Goal: Task Accomplishment & Management: Use online tool/utility

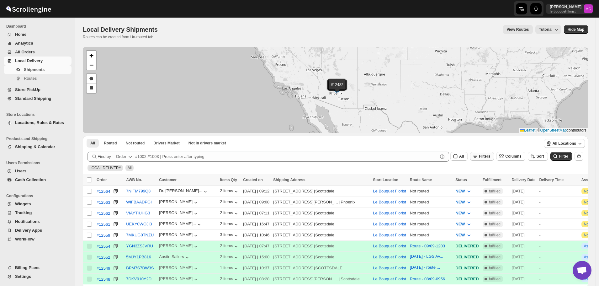
click at [489, 152] on button "Filters" at bounding box center [482, 156] width 24 height 9
click at [485, 183] on span "Add Filter" at bounding box center [491, 180] width 18 height 5
click at [449, 178] on button "Select" at bounding box center [453, 181] width 47 height 9
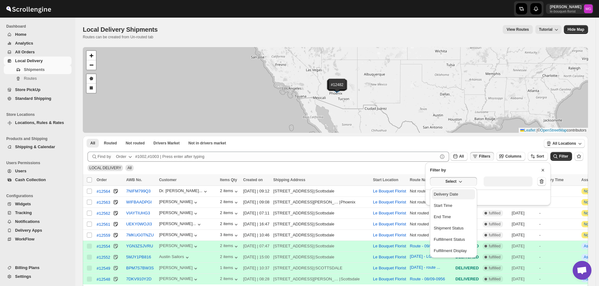
click at [455, 197] on div "Delivery Date" at bounding box center [446, 194] width 24 height 6
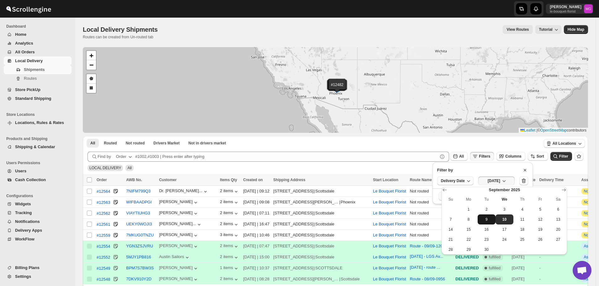
click at [483, 219] on span "9" at bounding box center [486, 219] width 13 height 5
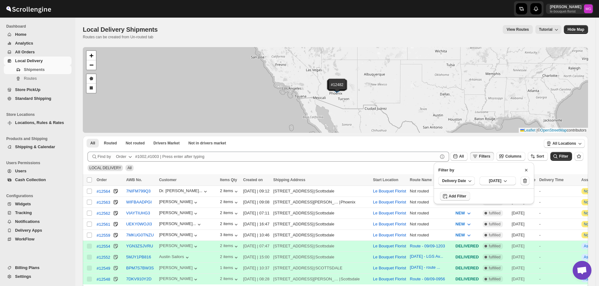
click at [564, 154] on span "Filter" at bounding box center [563, 156] width 9 height 4
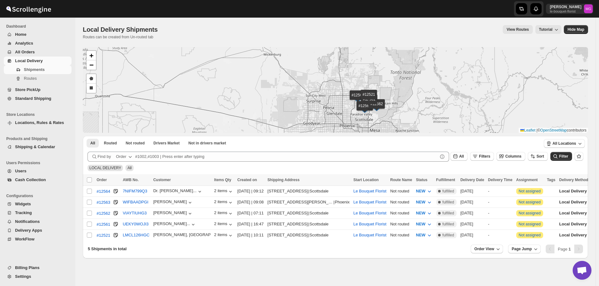
drag, startPoint x: 354, startPoint y: 105, endPoint x: 337, endPoint y: 103, distance: 16.7
click at [340, 106] on div "#12564 #12563 #12562 #12561 #12521 + − Draw a polygon Draw a rectangle Leaflet …" at bounding box center [335, 90] width 505 height 86
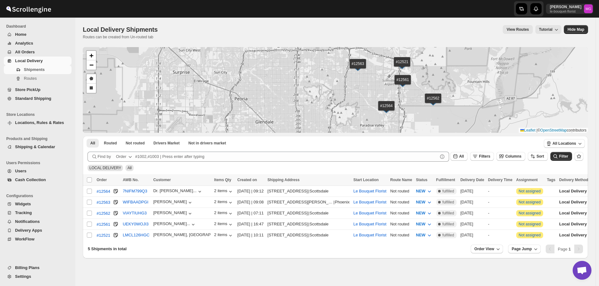
drag, startPoint x: 368, startPoint y: 115, endPoint x: 308, endPoint y: 84, distance: 66.9
click at [308, 84] on div "#12564 #12563 #12562 #12561 #12521 + − Draw a polygon Draw a rectangle Leaflet …" at bounding box center [335, 90] width 505 height 86
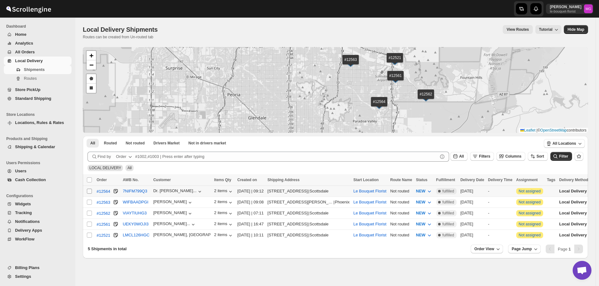
click at [89, 192] on input "Select shipment" at bounding box center [89, 190] width 5 height 5
checkbox input "true"
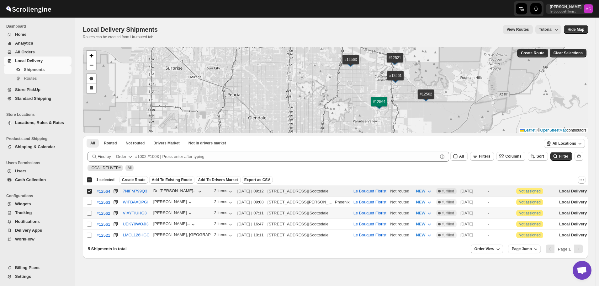
click at [90, 211] on input "Select shipment" at bounding box center [89, 212] width 5 height 5
checkbox input "true"
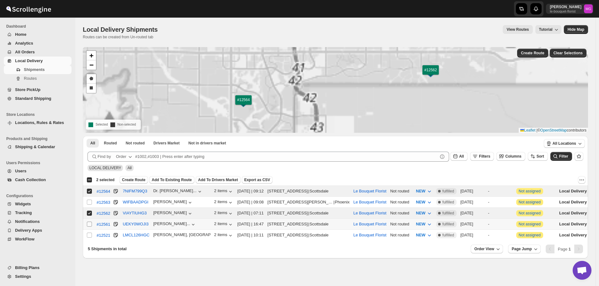
click at [88, 221] on input "Select shipment" at bounding box center [89, 223] width 5 height 5
checkbox input "true"
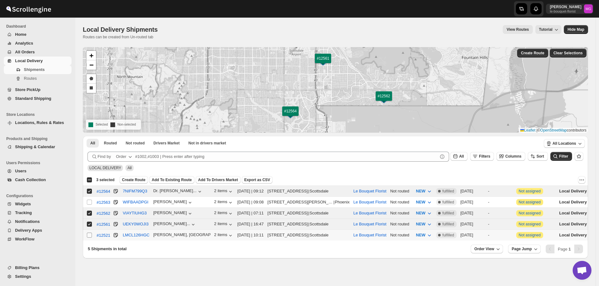
click at [88, 233] on input "Select shipment" at bounding box center [89, 234] width 5 height 5
checkbox input "true"
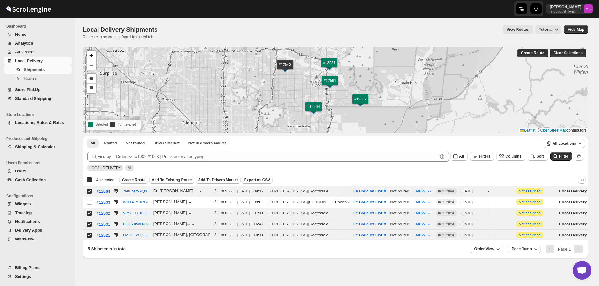
click at [132, 180] on span "Create Route" at bounding box center [134, 179] width 24 height 5
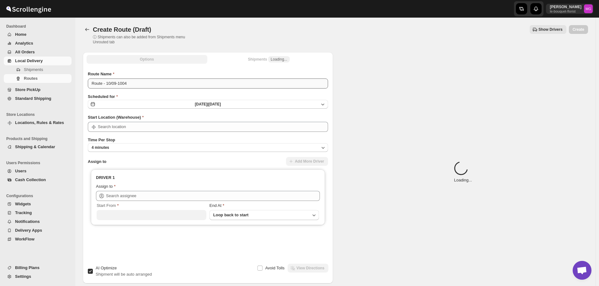
type input "Le Bouquet Florist"
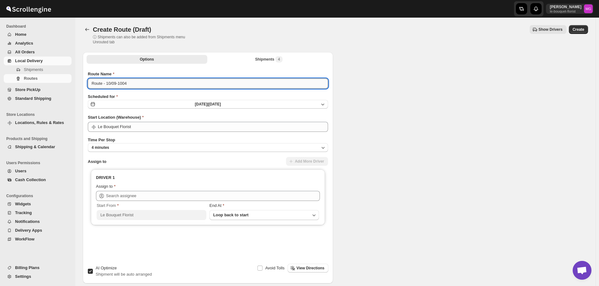
click at [112, 82] on input "Route - 10/09-1004" at bounding box center [208, 83] width 240 height 10
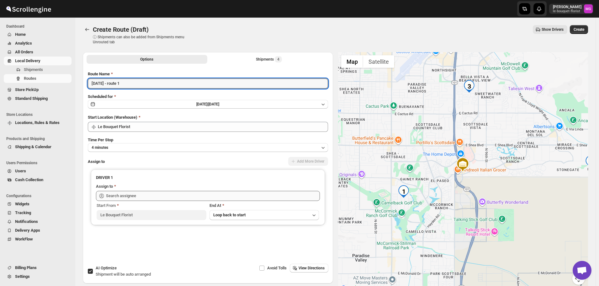
type input "[DATE] - route 1"
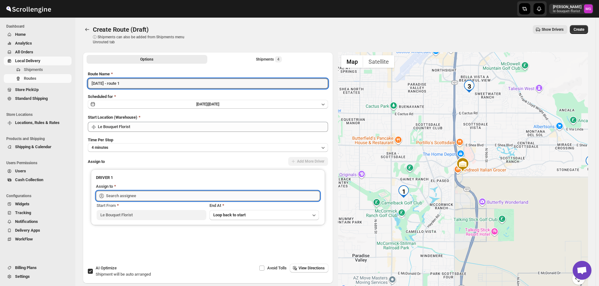
click at [127, 196] on input "text" at bounding box center [213, 196] width 214 height 10
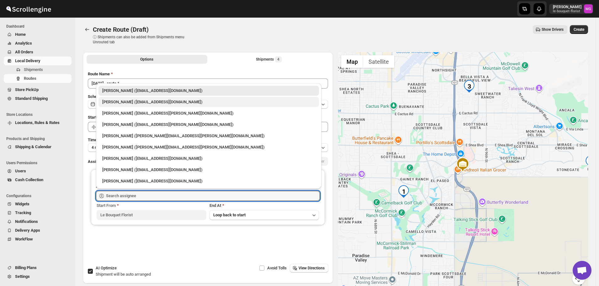
click at [124, 98] on div "Olivia Trott (oetrott@gmail.com)" at bounding box center [208, 102] width 220 height 10
type input "Olivia Trott (oetrott@gmail.com)"
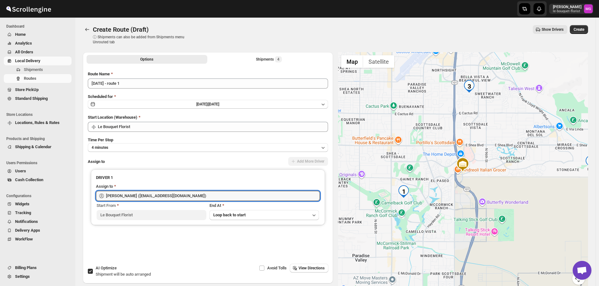
click at [116, 275] on span "Shipment will be auto arranged" at bounding box center [123, 274] width 55 height 5
click at [93, 273] on input "AI Optimize Shipment will be auto arranged" at bounding box center [90, 270] width 5 height 5
checkbox input "false"
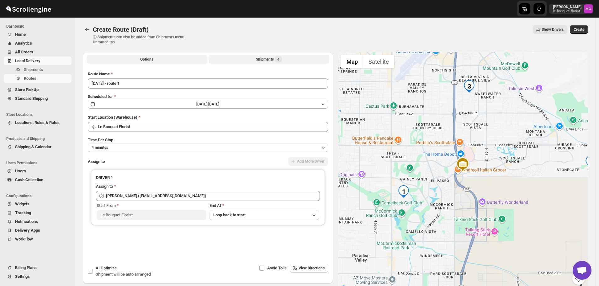
click at [272, 63] on button "Shipments 4" at bounding box center [269, 59] width 121 height 9
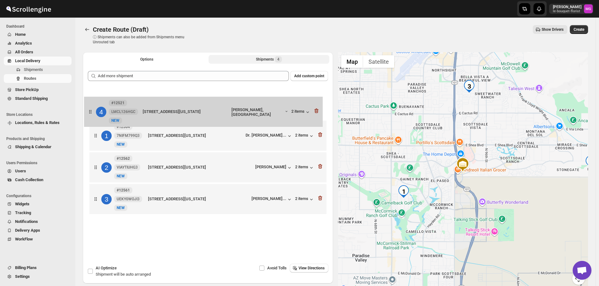
drag, startPoint x: 163, startPoint y: 200, endPoint x: 158, endPoint y: 105, distance: 94.5
click at [158, 105] on div "1 #12564 7NIFM799Q3 New NEW 8318 North 75th Street, Scottsdale, Arizona, 85258,…" at bounding box center [208, 152] width 240 height 130
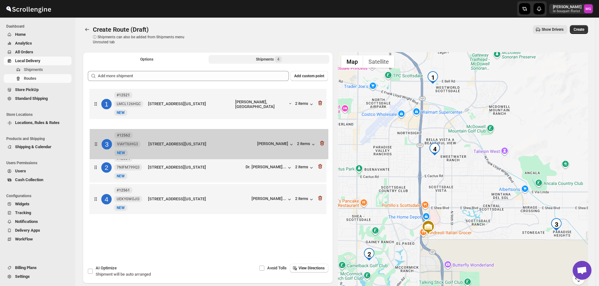
drag, startPoint x: 160, startPoint y: 167, endPoint x: 160, endPoint y: 141, distance: 25.7
click at [160, 141] on div "1 #12521 LMCL126HGC New NEW 9155 East Bell Road, Scottsdale, Arizona, 85260, Un…" at bounding box center [208, 152] width 240 height 130
drag, startPoint x: 162, startPoint y: 196, endPoint x: 162, endPoint y: 147, distance: 49.2
click at [162, 147] on div "1 #12521 LMCL126HGC New NEW 9155 East Bell Road, Scottsdale, Arizona, 85260, Un…" at bounding box center [208, 152] width 240 height 130
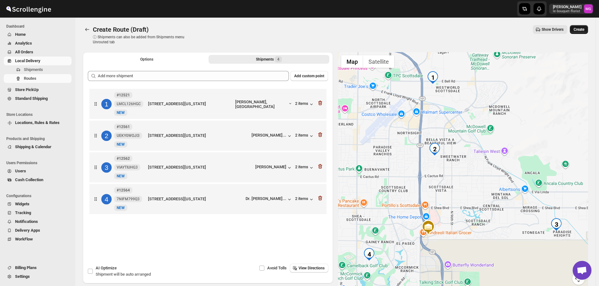
click at [581, 29] on span "Create" at bounding box center [579, 29] width 11 height 5
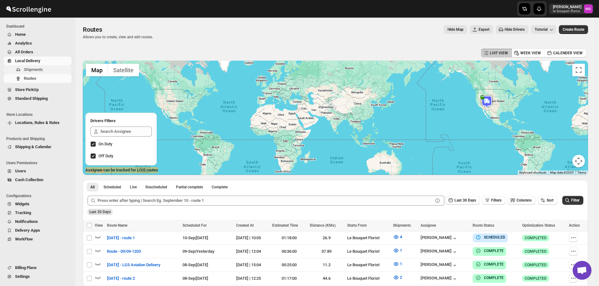
click at [38, 68] on span "Shipments" at bounding box center [33, 69] width 19 height 5
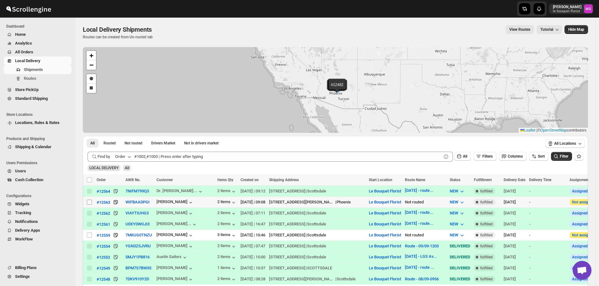
click at [88, 201] on input "Select shipment" at bounding box center [89, 201] width 5 height 5
checkbox input "true"
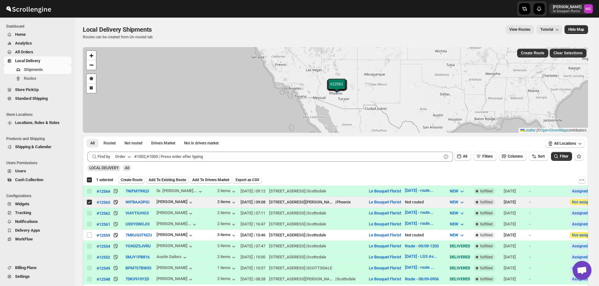
click at [163, 179] on span "Add To Existing Route" at bounding box center [167, 179] width 37 height 5
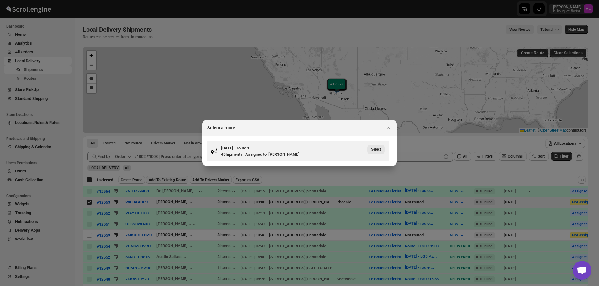
click at [375, 148] on span "Select" at bounding box center [376, 149] width 10 height 5
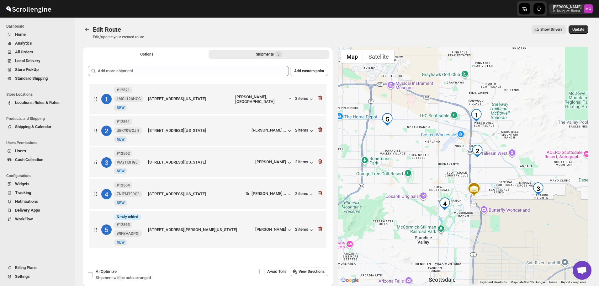
click at [580, 24] on div "Edit Route. This page is ready Edit Route Edit/update your created route Show D…" at bounding box center [335, 32] width 505 height 29
click at [582, 29] on span "Update" at bounding box center [578, 29] width 12 height 5
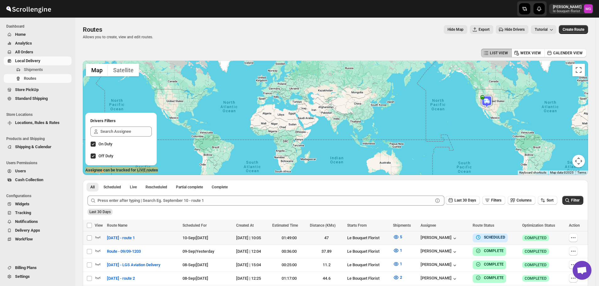
click at [94, 235] on td "Select route" at bounding box center [89, 237] width 12 height 13
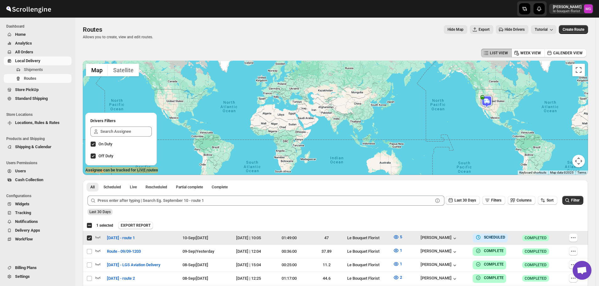
click at [91, 237] on input "Select route" at bounding box center [89, 237] width 5 height 5
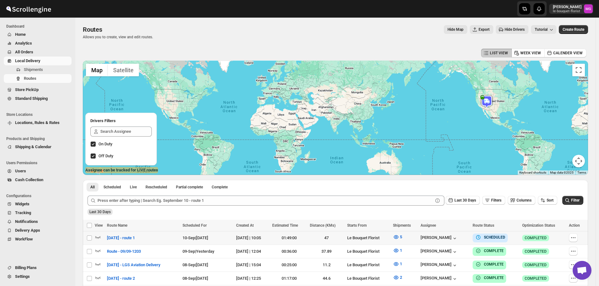
click at [94, 236] on td "Select route" at bounding box center [89, 237] width 12 height 13
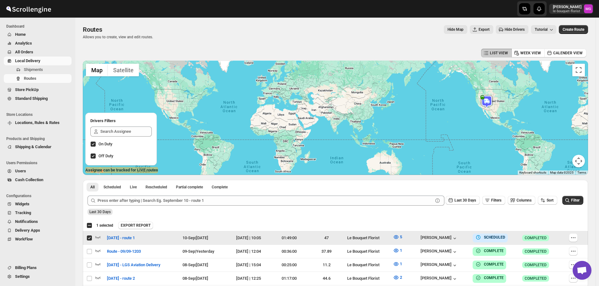
click at [87, 237] on input "Select route" at bounding box center [89, 237] width 5 height 5
checkbox input "false"
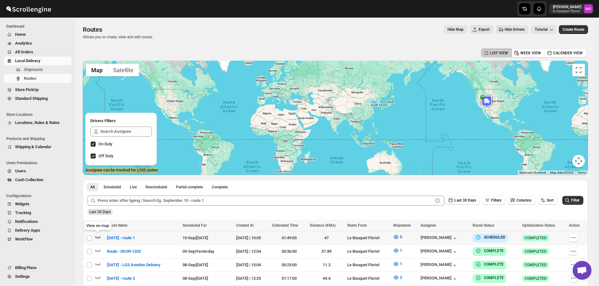
click at [99, 239] on icon "button" at bounding box center [98, 237] width 6 height 6
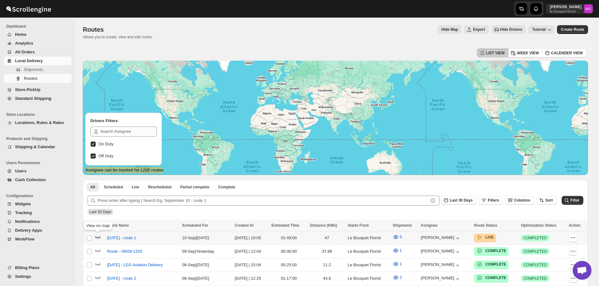
click at [98, 236] on icon "button" at bounding box center [98, 237] width 6 height 6
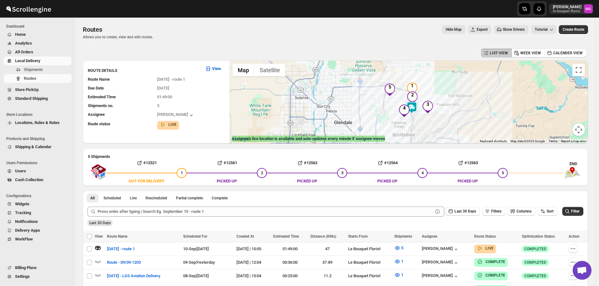
click at [414, 109] on img at bounding box center [412, 107] width 13 height 13
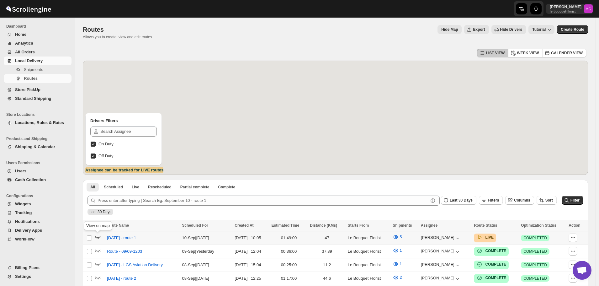
click at [98, 236] on icon "button" at bounding box center [98, 237] width 6 height 6
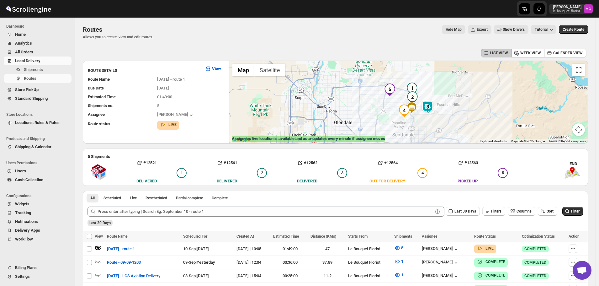
click at [432, 109] on img at bounding box center [427, 107] width 13 height 13
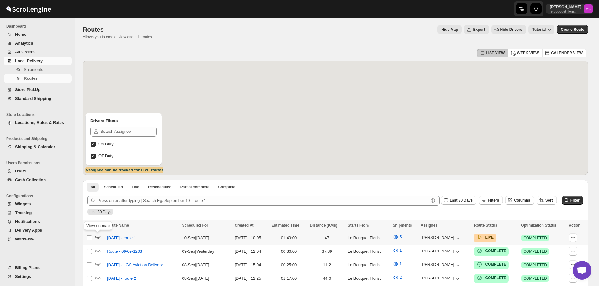
click at [99, 237] on icon "button" at bounding box center [98, 237] width 6 height 6
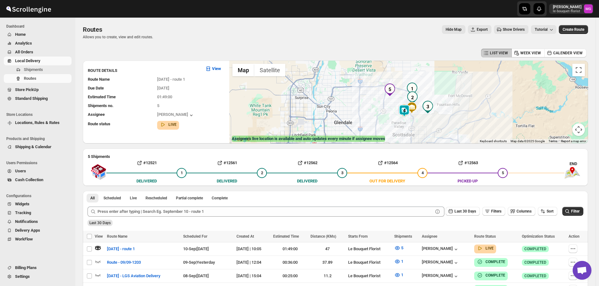
click at [406, 112] on img at bounding box center [404, 110] width 13 height 13
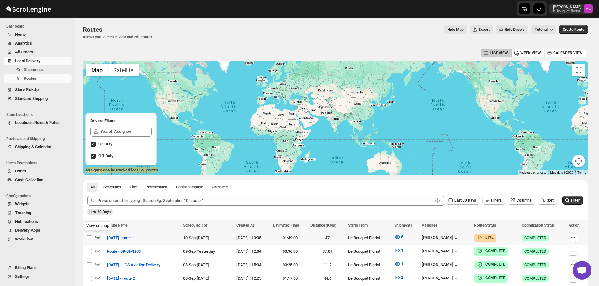
click at [100, 236] on icon "button" at bounding box center [97, 237] width 5 height 3
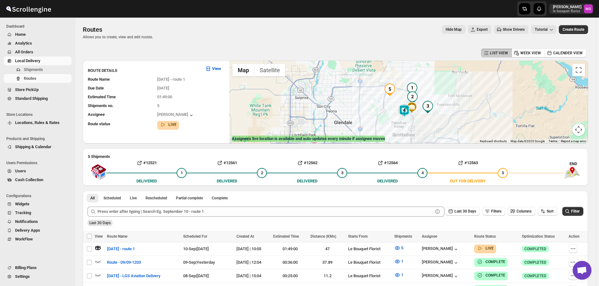
click at [407, 110] on img at bounding box center [404, 110] width 13 height 13
